Goal: Information Seeking & Learning: Learn about a topic

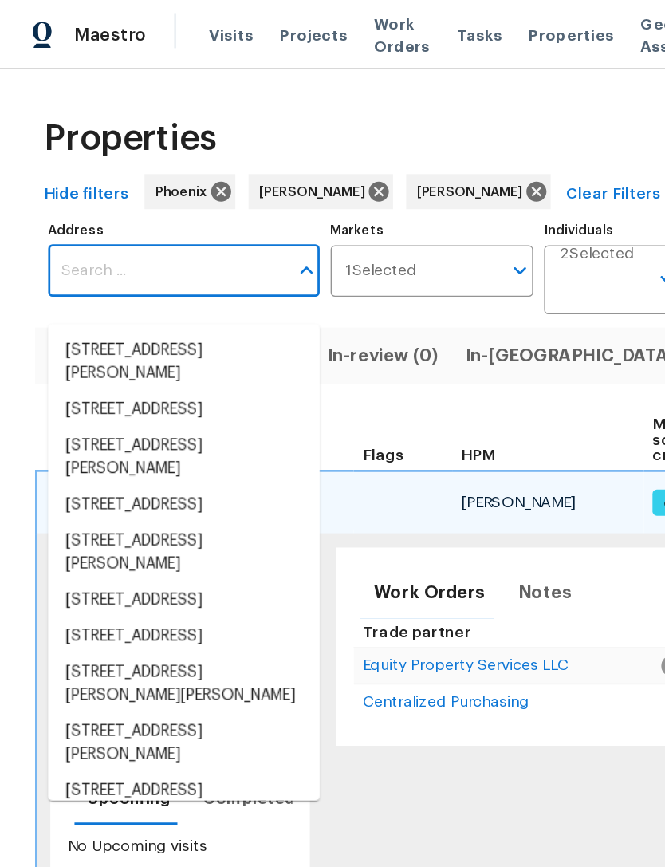
scroll to position [0, 14]
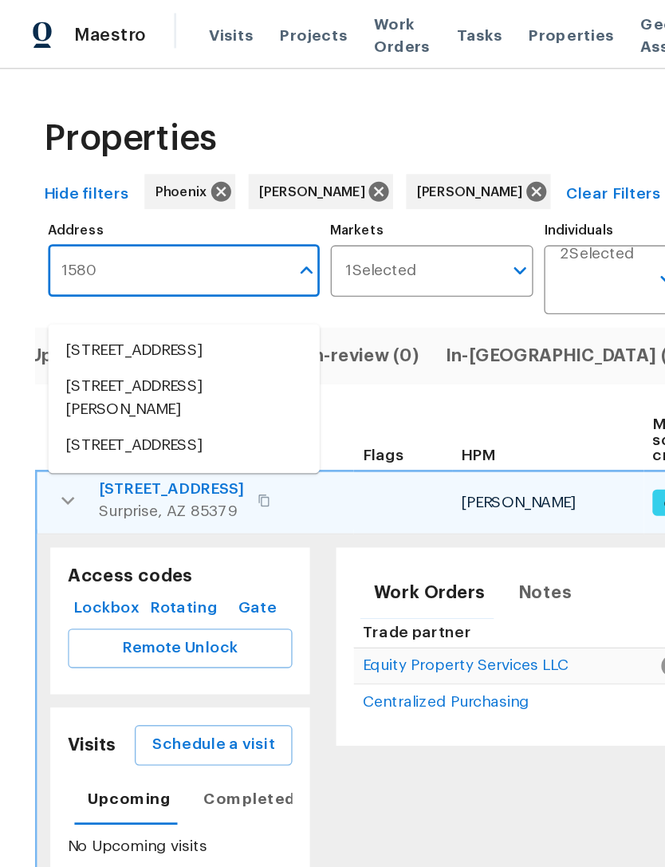
type input "15807"
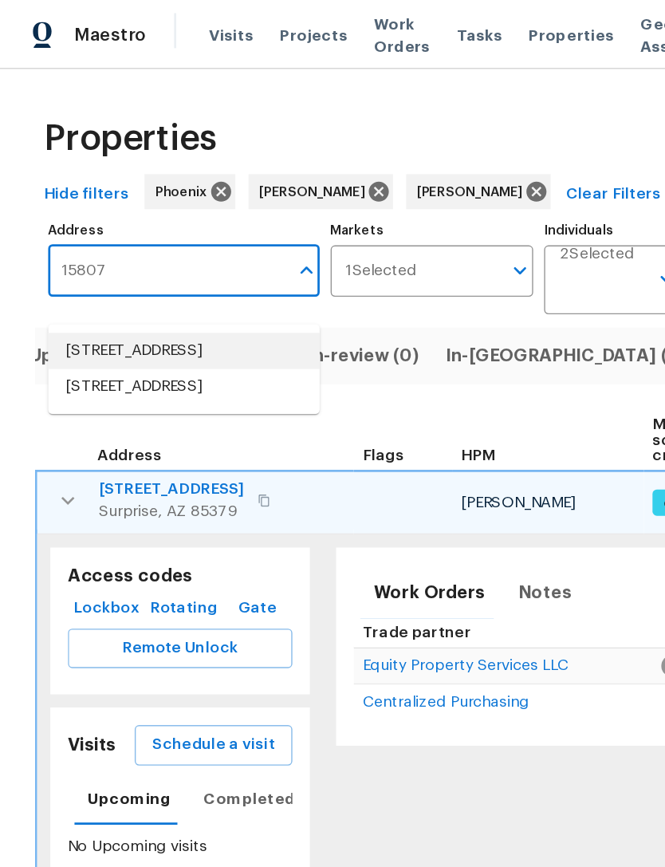
click at [138, 258] on li "[STREET_ADDRESS]" at bounding box center [134, 255] width 198 height 26
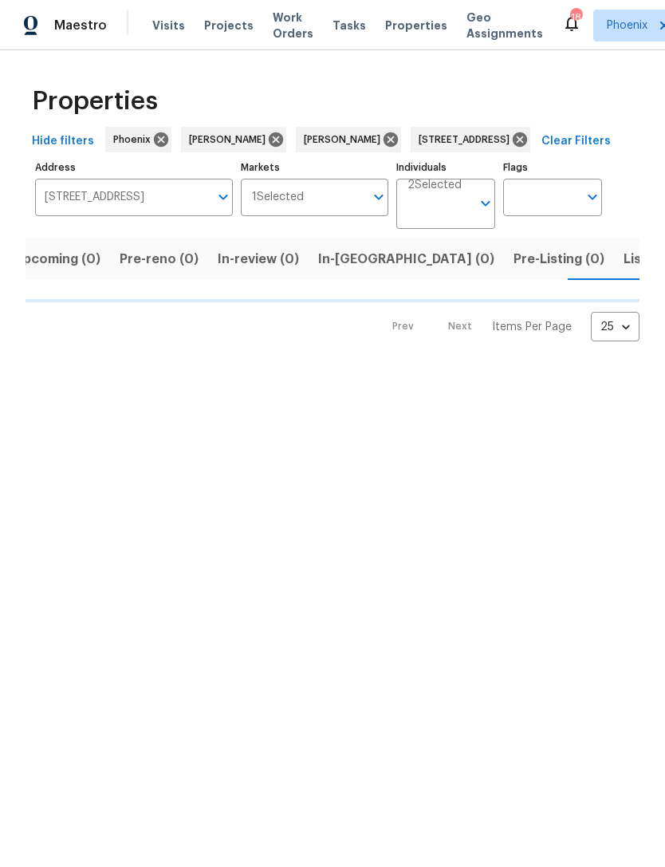
scroll to position [0, 26]
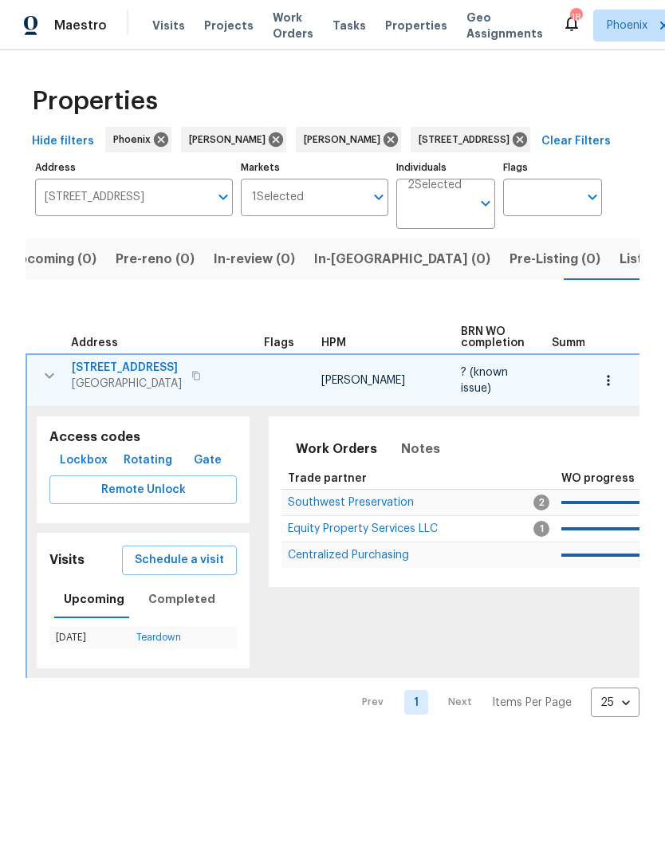
click at [340, 534] on span "Equity Property Services LLC" at bounding box center [363, 528] width 150 height 11
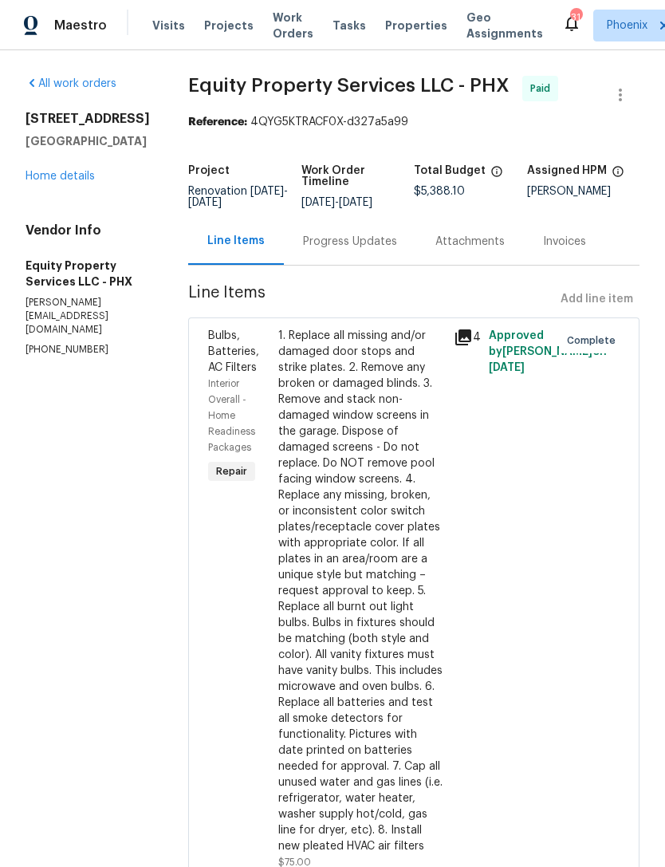
click at [75, 182] on link "Home details" at bounding box center [60, 176] width 69 height 11
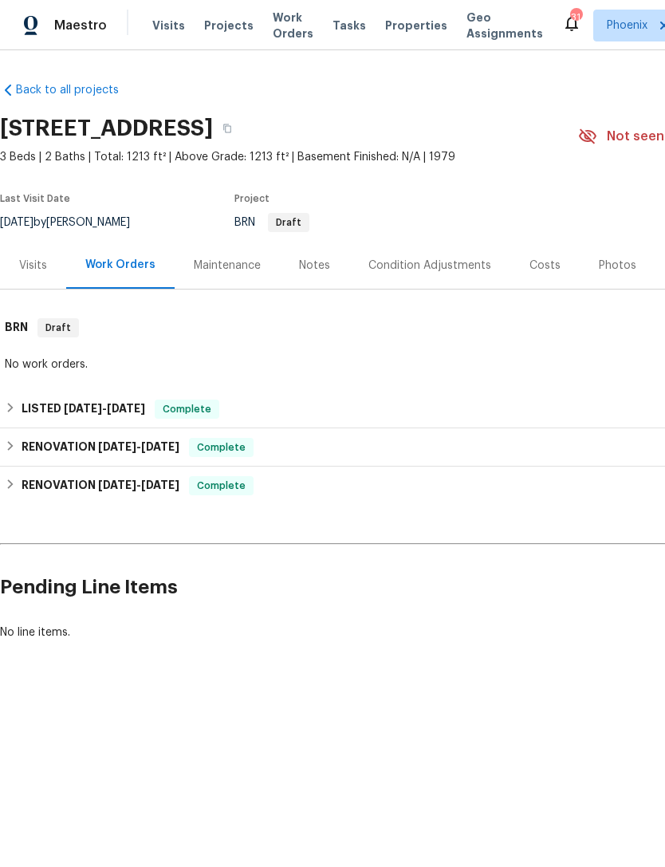
click at [612, 273] on div "Photos" at bounding box center [617, 266] width 37 height 16
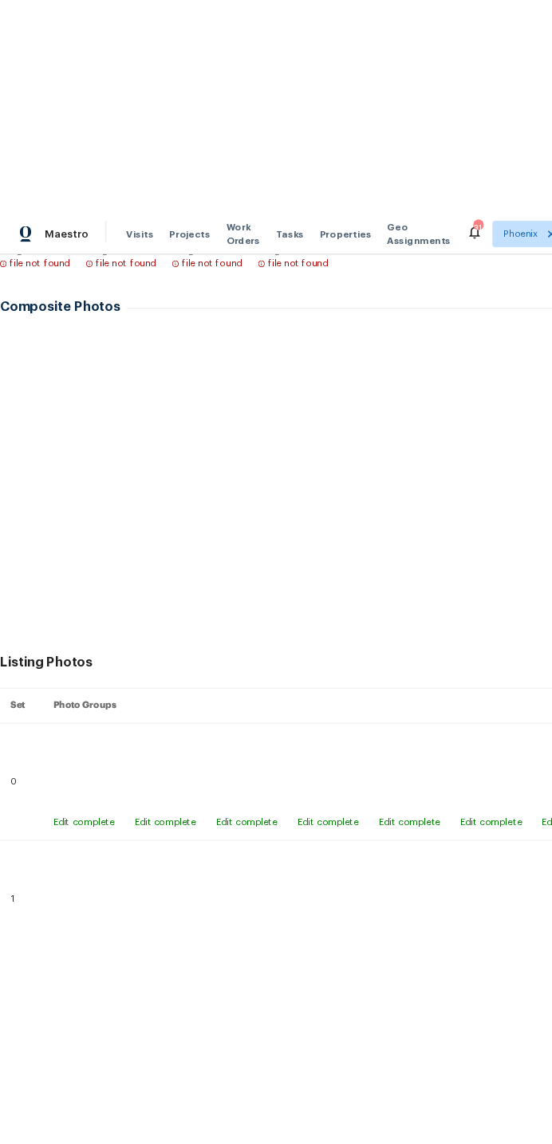
scroll to position [416, 0]
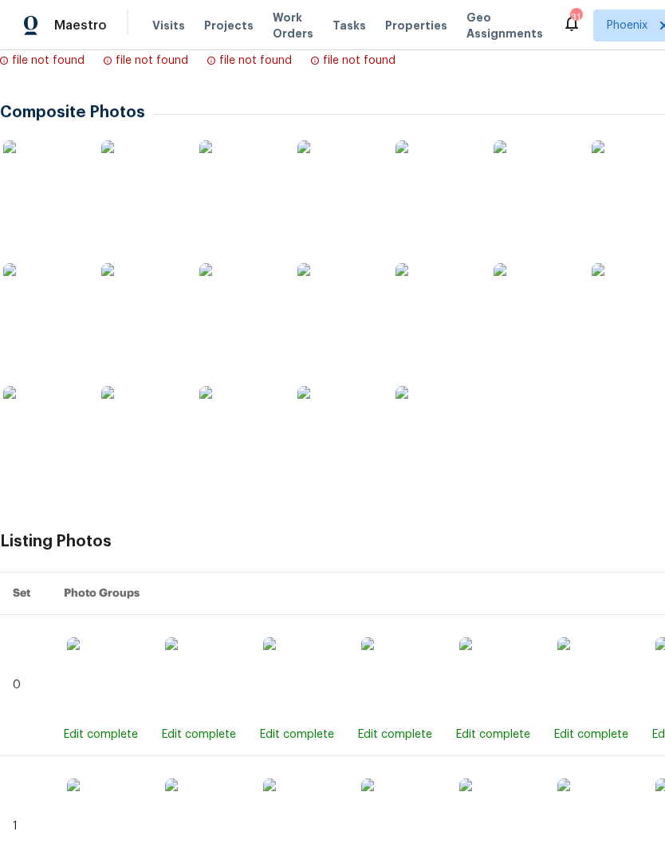
click at [49, 445] on img at bounding box center [43, 426] width 80 height 80
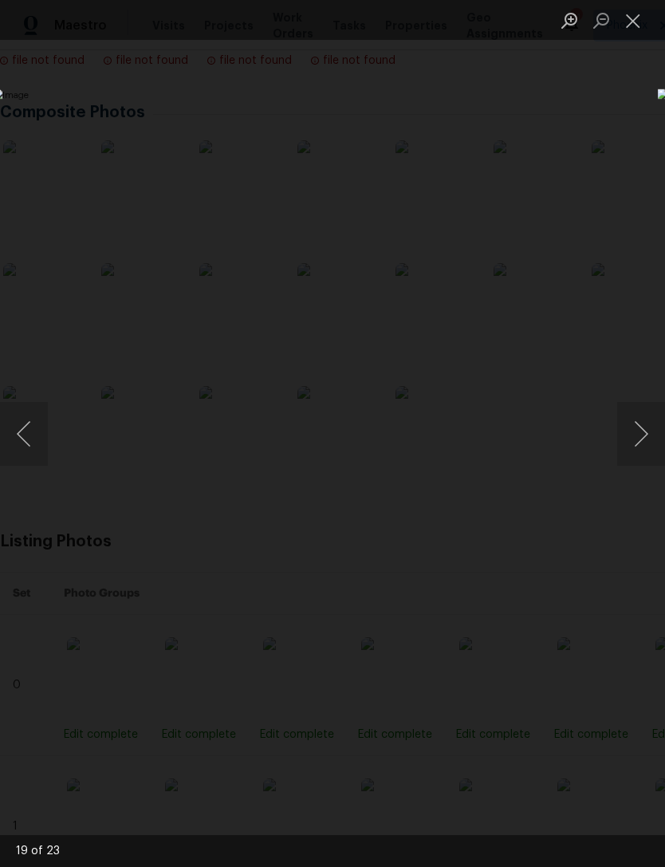
click at [635, 30] on button "Close lightbox" at bounding box center [633, 20] width 32 height 28
